Goal: Information Seeking & Learning: Compare options

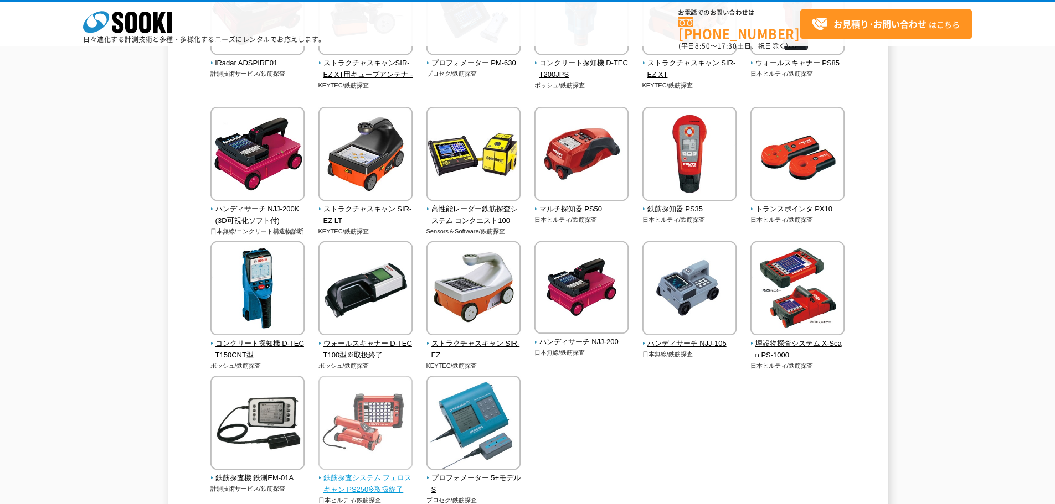
scroll to position [406, 0]
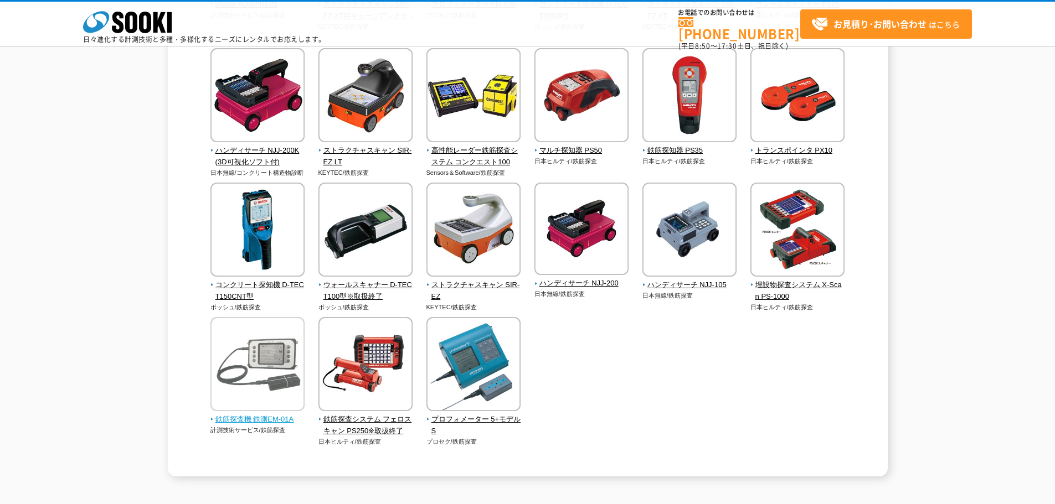
click at [275, 381] on img at bounding box center [257, 365] width 94 height 97
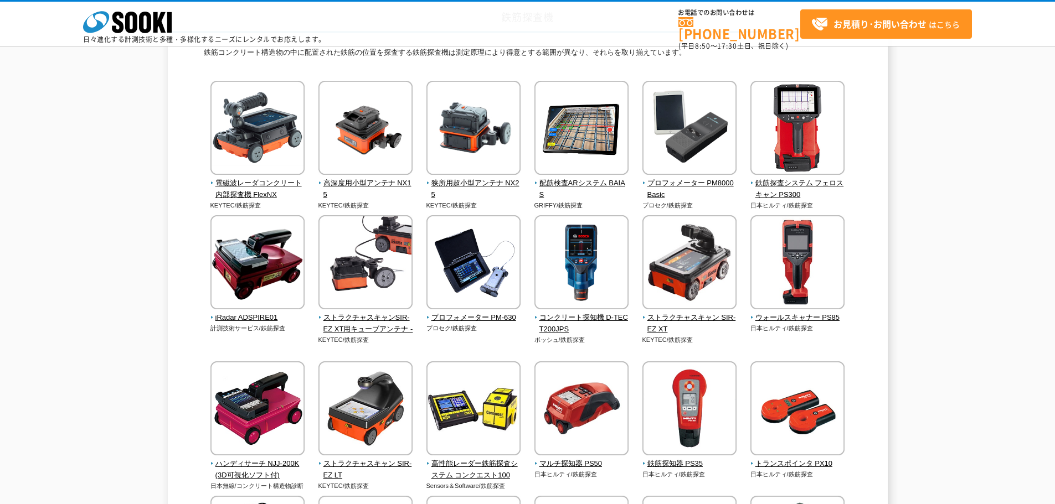
scroll to position [74, 0]
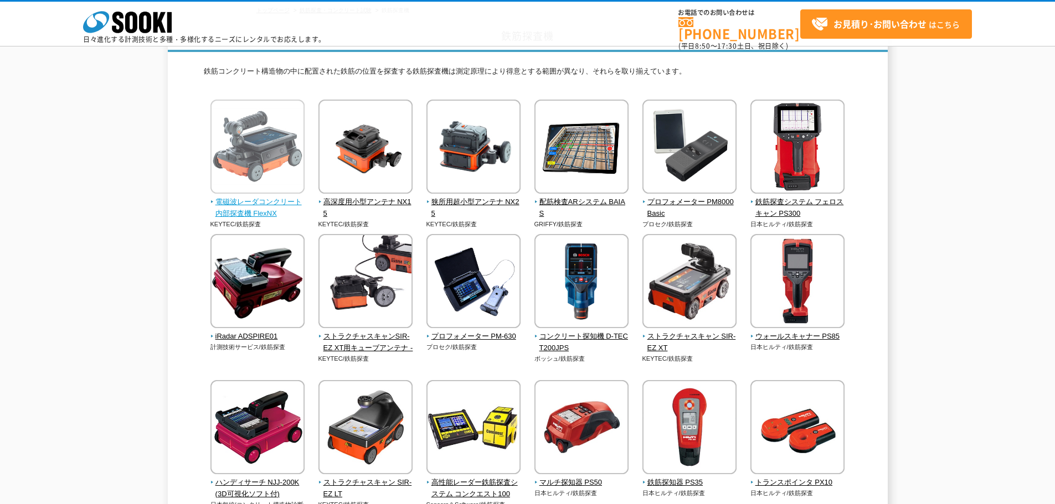
click at [277, 203] on span "電磁波レーダコンクリート内部探査機 FlexNX" at bounding box center [257, 208] width 95 height 23
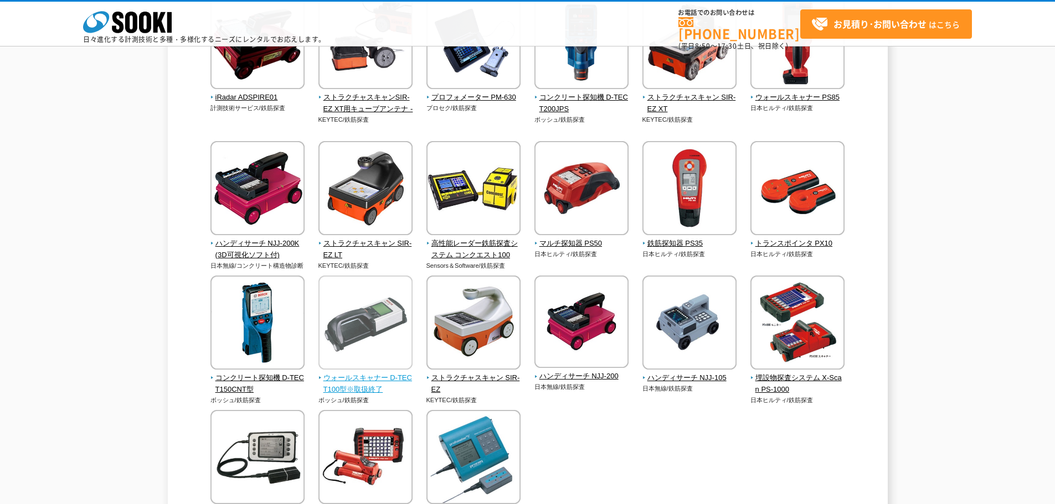
scroll to position [314, 0]
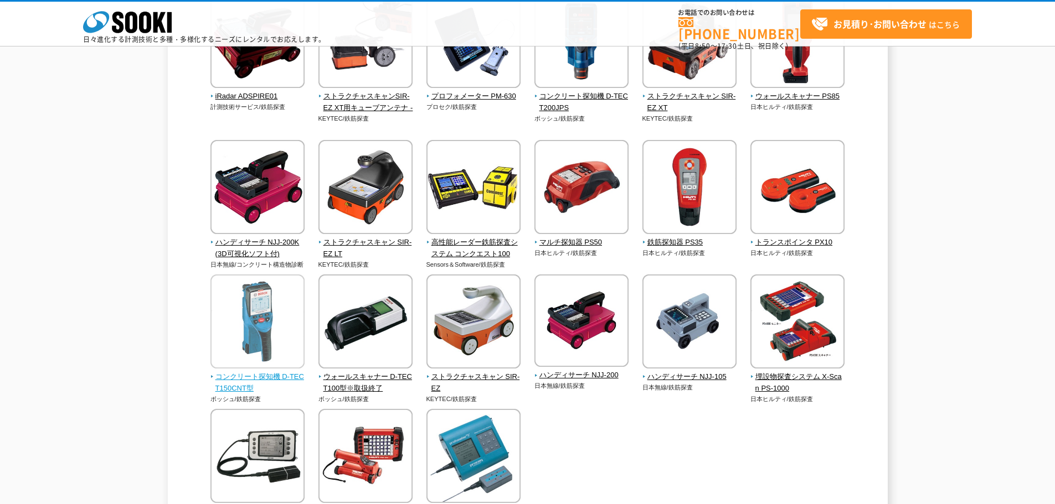
click at [285, 363] on img at bounding box center [257, 323] width 94 height 97
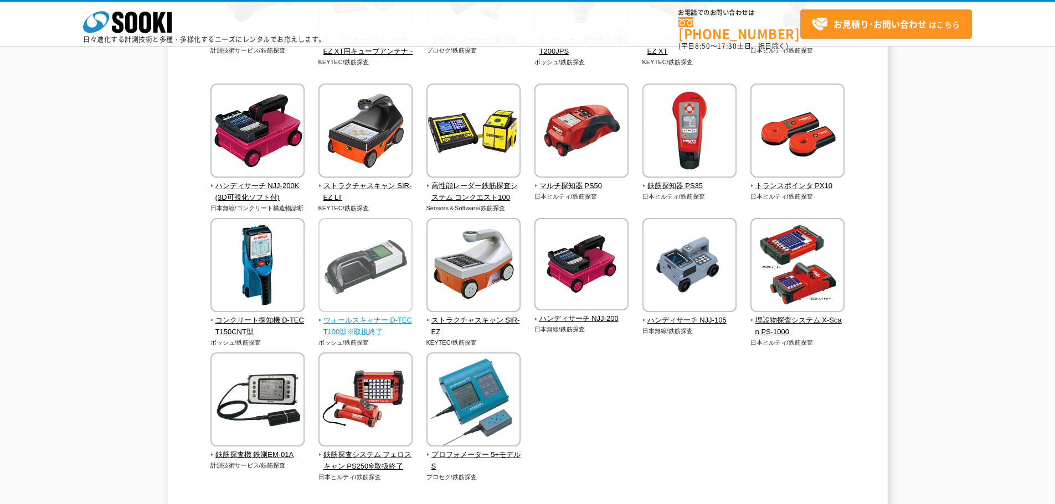
scroll to position [387, 0]
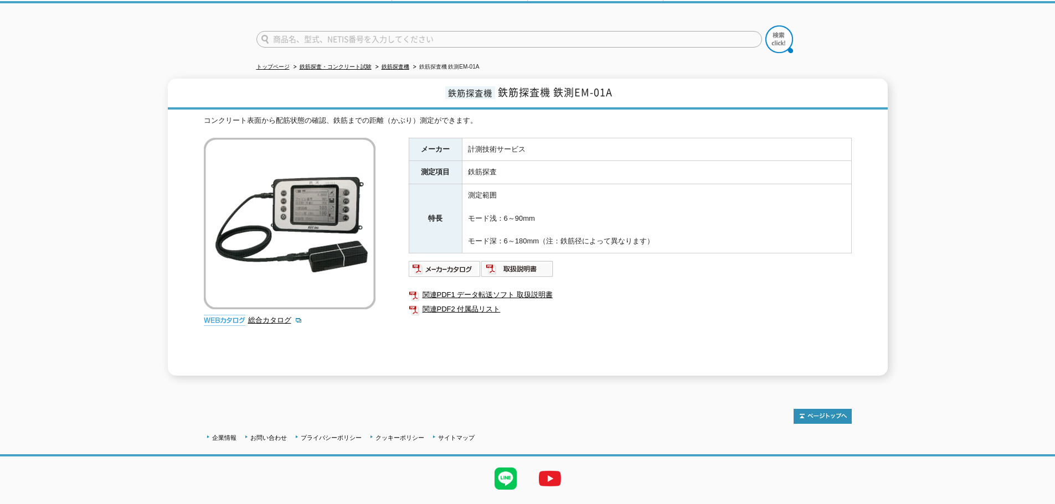
scroll to position [74, 0]
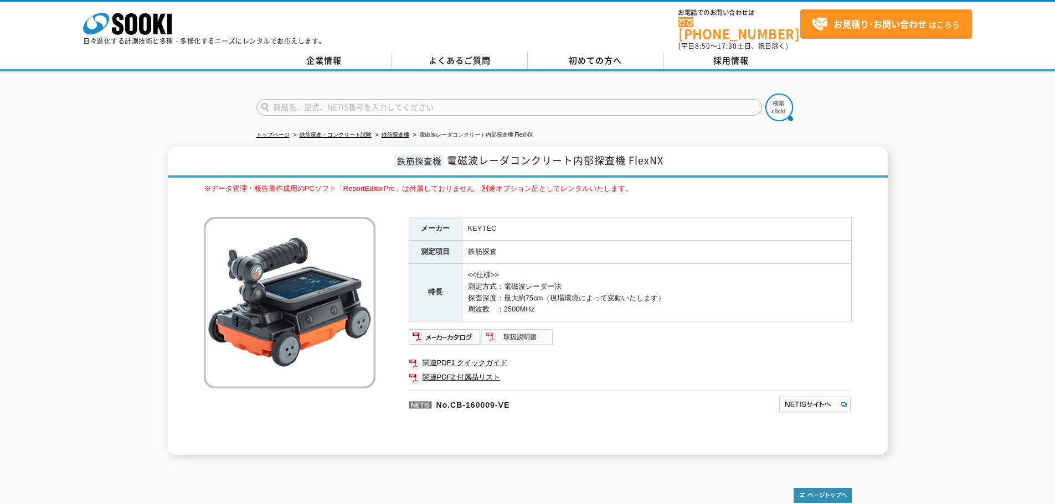
click at [538, 332] on img at bounding box center [517, 337] width 73 height 18
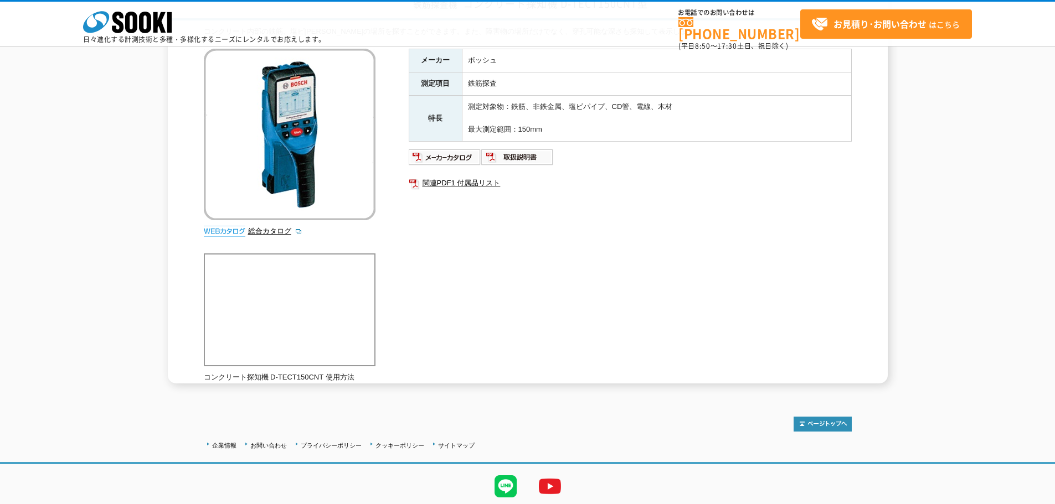
scroll to position [111, 0]
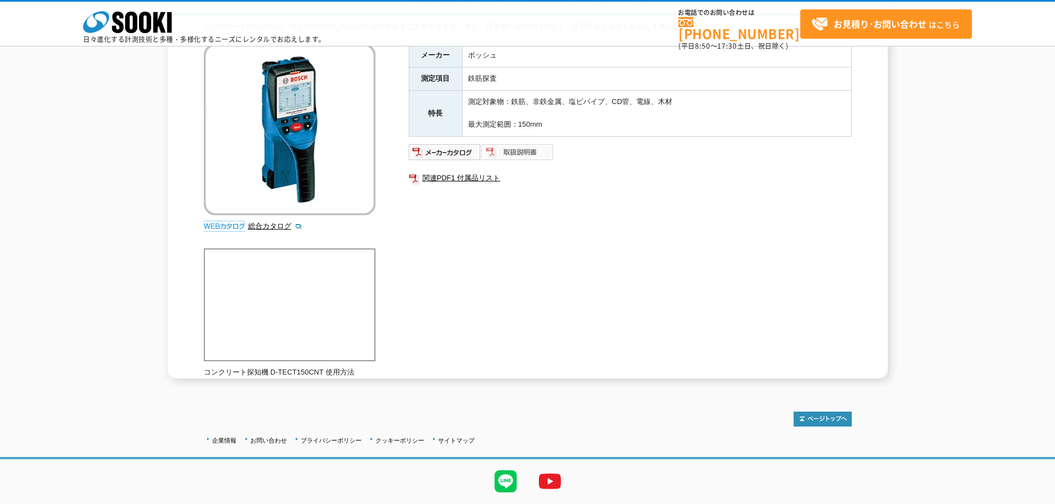
click at [507, 157] on img at bounding box center [517, 152] width 73 height 18
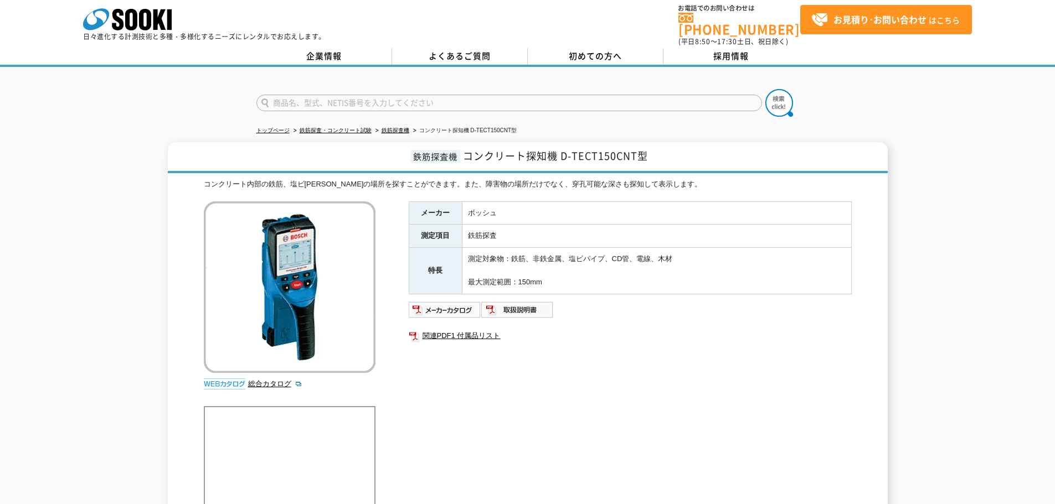
scroll to position [0, 0]
